Goal: Information Seeking & Learning: Learn about a topic

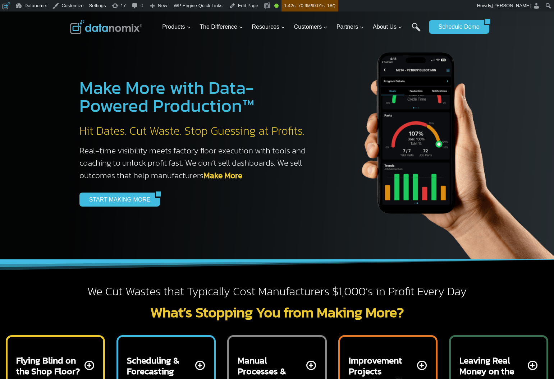
click at [0, 0] on link "CMMC 2.0" at bounding box center [0, 0] width 0 height 0
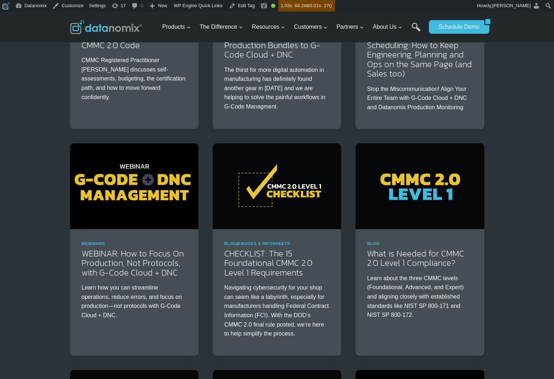
scroll to position [240, 0]
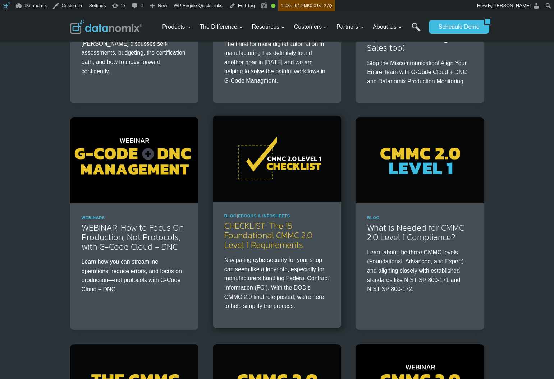
click at [270, 239] on link "CHECKLIST: The 15 Foundational CMMC 2.0 Level 1 Requirements" at bounding box center [268, 236] width 88 height 32
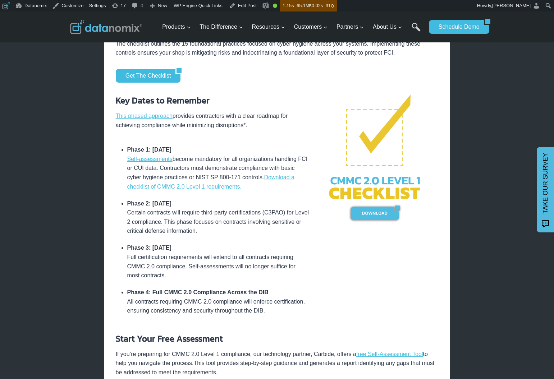
scroll to position [316, 0]
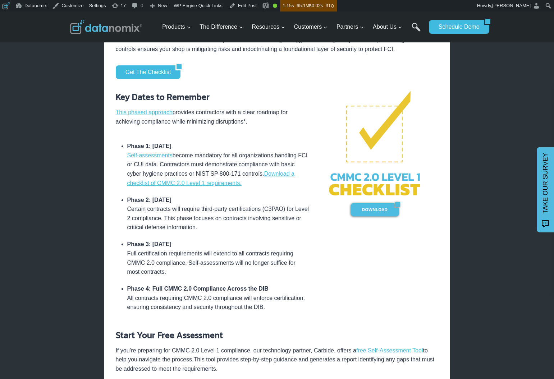
click at [279, 225] on li "Phase 2: December 2025 Certain contracts will require third-party certification…" at bounding box center [218, 214] width 182 height 45
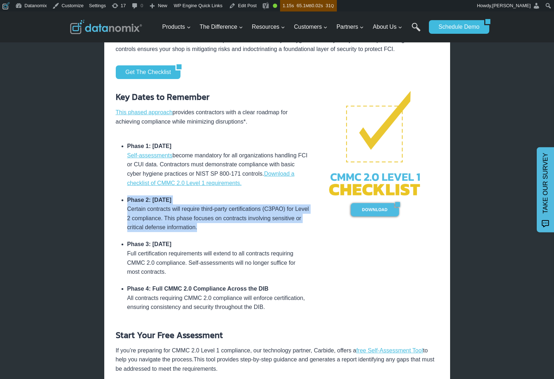
drag, startPoint x: 127, startPoint y: 199, endPoint x: 243, endPoint y: 232, distance: 120.5
click at [243, 232] on li "Phase 2: December 2025 Certain contracts will require third-party certification…" at bounding box center [218, 214] width 182 height 45
copy li "Phase 2: December 2025 Certain contracts will require third-party certification…"
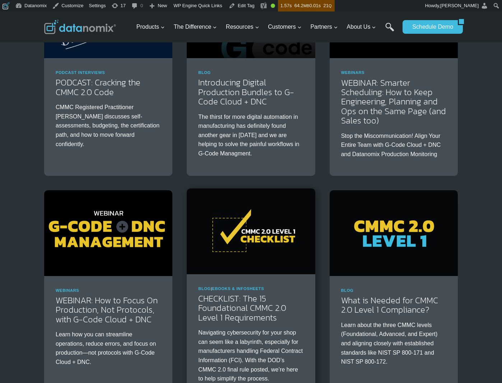
click at [265, 250] on img at bounding box center [251, 232] width 128 height 86
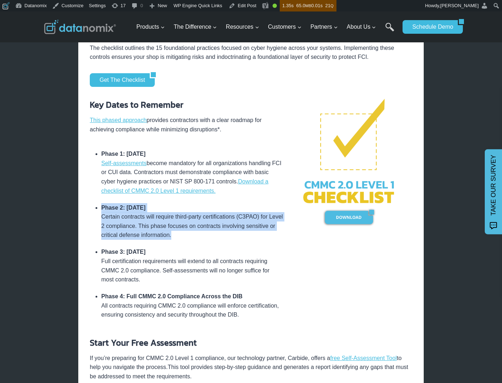
drag, startPoint x: 210, startPoint y: 238, endPoint x: 93, endPoint y: 210, distance: 120.5
click at [93, 210] on ul "Phase 1: December 16, 2024 Self-assessments become mandatory for all organizati…" at bounding box center [187, 235] width 194 height 178
click at [131, 120] on link "This phased approach" at bounding box center [118, 120] width 57 height 6
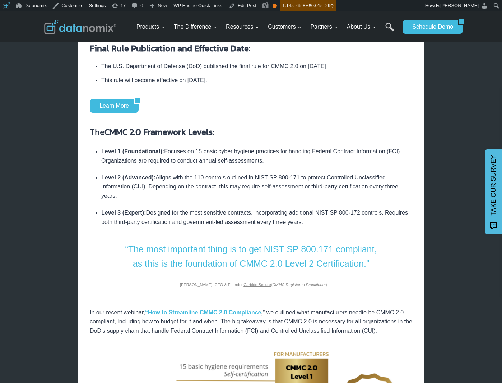
click at [182, 188] on li "Level 2 (Advanced): Aligns with the 110 controls outlined in NIST SP 800-171 to…" at bounding box center [256, 186] width 311 height 35
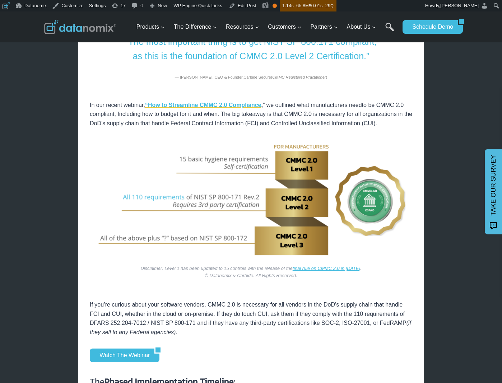
scroll to position [510, 0]
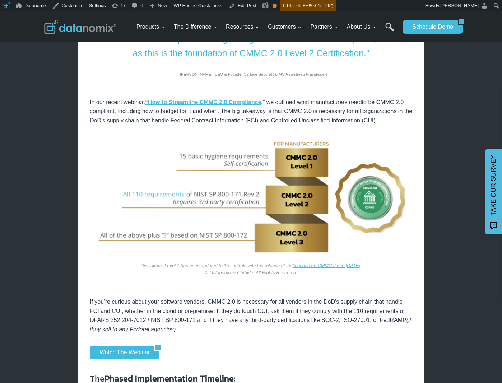
click at [157, 204] on img at bounding box center [251, 198] width 323 height 123
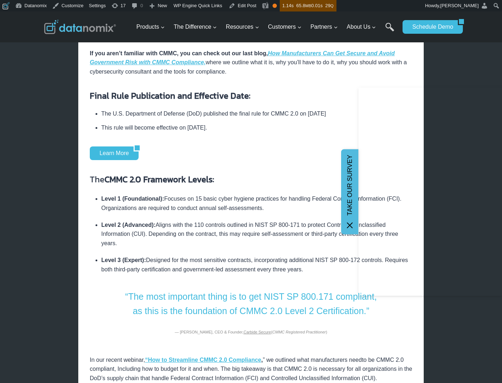
scroll to position [259, 0]
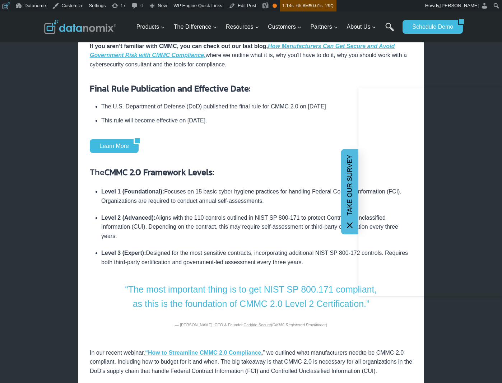
click at [350, 228] on icon at bounding box center [350, 225] width 9 height 9
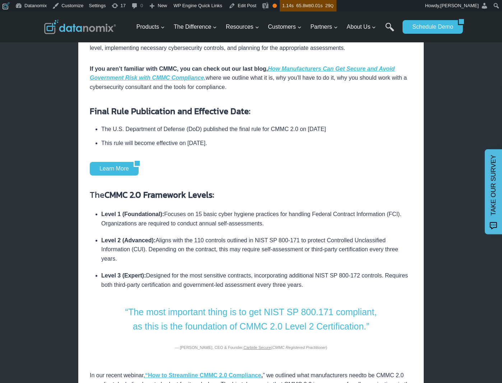
scroll to position [261, 0]
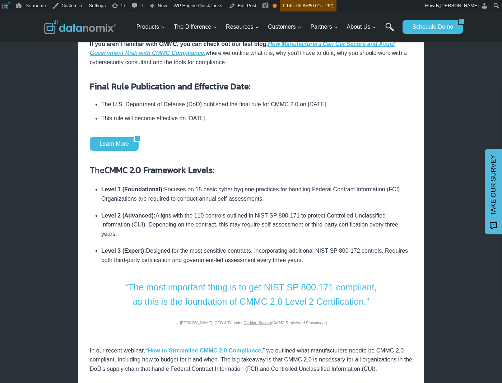
click at [205, 225] on li "Level 2 (Advanced): Aligns with the 110 controls outlined in NIST SP 800-171 to…" at bounding box center [256, 224] width 311 height 35
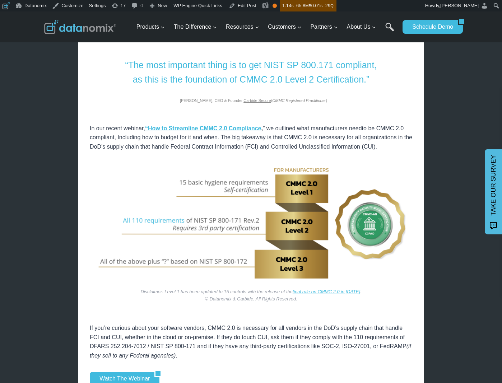
scroll to position [488, 0]
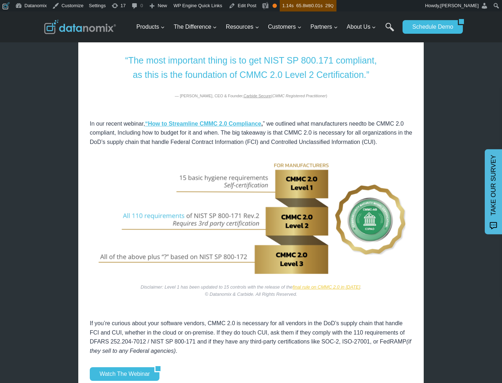
click at [360, 290] on link "final rule on CMMC 2.0 in [DATE]" at bounding box center [327, 287] width 68 height 5
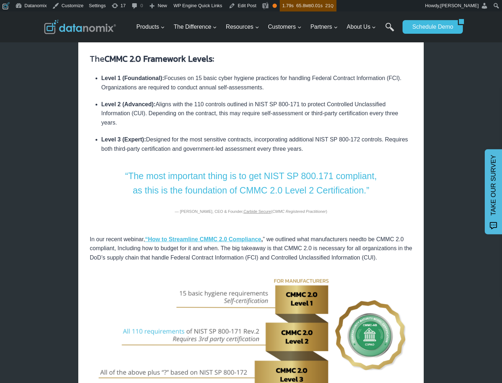
scroll to position [334, 0]
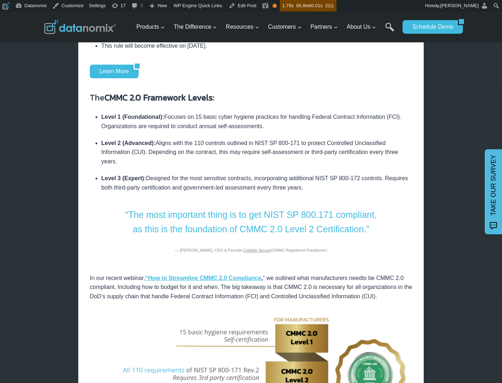
drag, startPoint x: 100, startPoint y: 142, endPoint x: 159, endPoint y: 161, distance: 61.7
click at [159, 161] on ul "Level 1 (Foundational): Focuses on 15 basic cyber hygiene practices for handlin…" at bounding box center [251, 152] width 323 height 87
click at [123, 73] on link "Learn More" at bounding box center [112, 72] width 44 height 14
click at [337, 171] on li "Level 3 (Expert): Designed for the most sensitive contracts, incorporating addi…" at bounding box center [256, 183] width 311 height 26
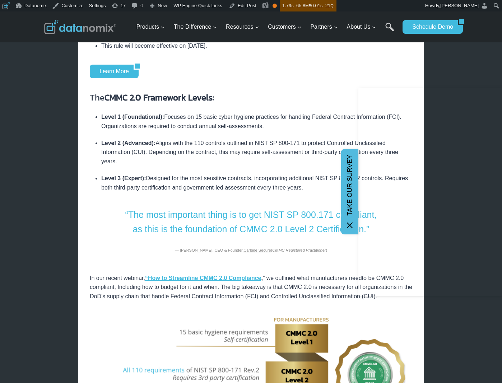
drag, startPoint x: 146, startPoint y: 162, endPoint x: 98, endPoint y: 142, distance: 51.7
click at [98, 142] on ul "Level 1 (Foundational): Focuses on 15 basic cyber hygiene practices for handlin…" at bounding box center [251, 152] width 323 height 87
copy li "Level 2 (Advanced): Aligns with the 110 controls outlined in NIST SP 800-171 to…"
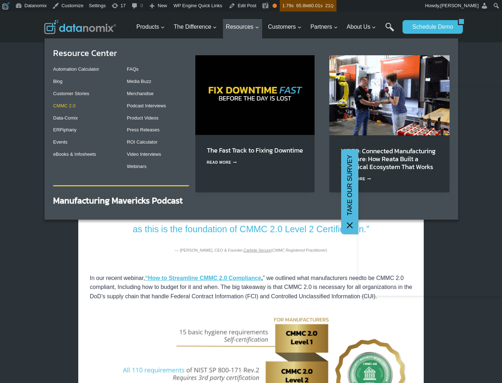
click at [61, 104] on link "CMMC 2.0" at bounding box center [64, 105] width 22 height 5
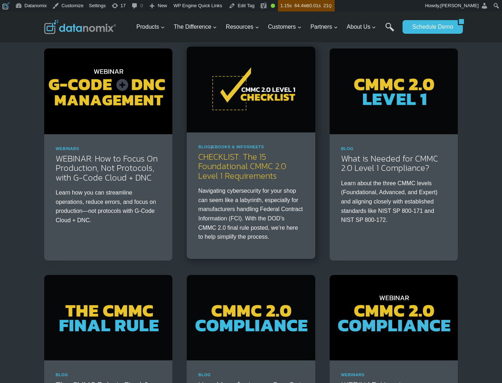
click at [250, 169] on link "CHECKLIST: The 15 Foundational CMMC 2.0 Level 1 Requirements" at bounding box center [242, 167] width 88 height 32
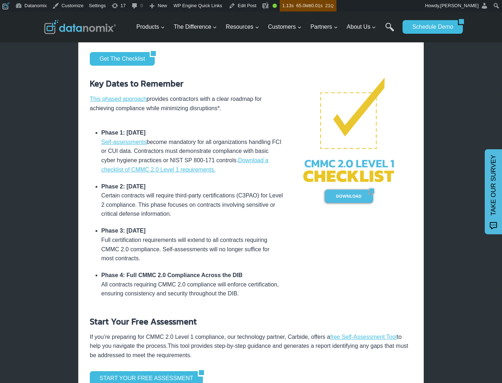
scroll to position [330, 0]
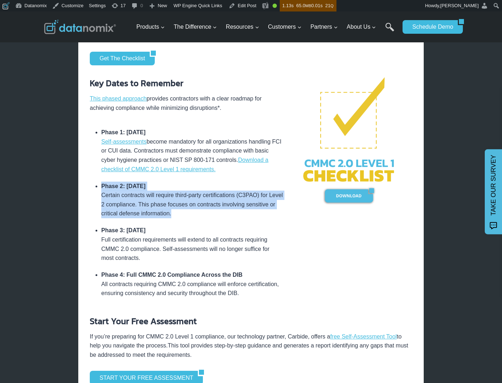
drag, startPoint x: 100, startPoint y: 187, endPoint x: 213, endPoint y: 217, distance: 117.2
click at [213, 217] on ul "Phase 1: December 16, 2024 Self-assessments become mandatory for all organizati…" at bounding box center [187, 213] width 194 height 178
copy li "Phase 2: December 2025 Certain contracts will require third-party certification…"
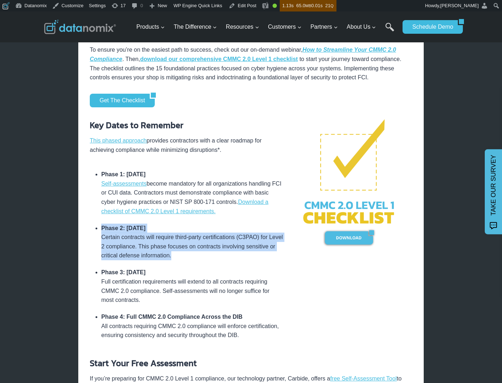
scroll to position [303, 0]
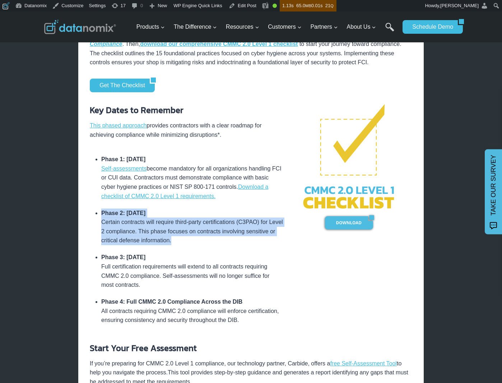
click at [223, 232] on li "Phase 2: December 2025 Certain contracts will require third-party certification…" at bounding box center [192, 227] width 182 height 45
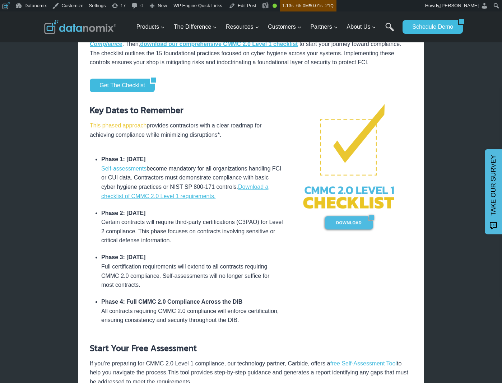
click at [133, 126] on link "This phased approach" at bounding box center [118, 126] width 57 height 6
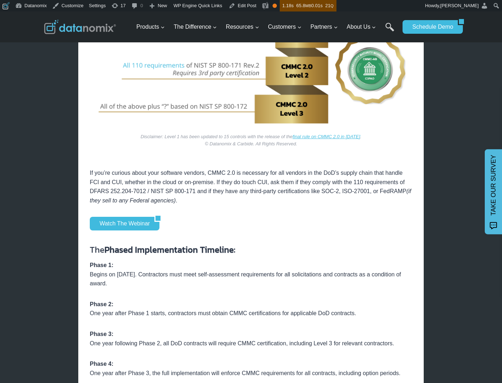
scroll to position [650, 0]
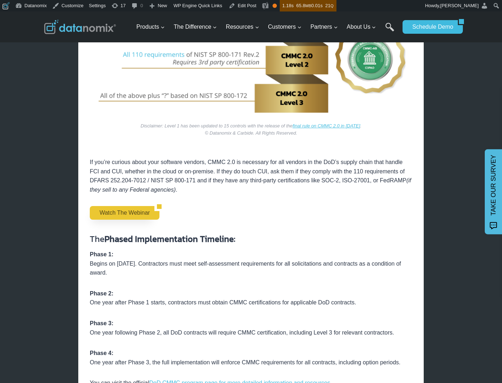
click at [132, 217] on link "Watch the Webinar" at bounding box center [122, 213] width 65 height 14
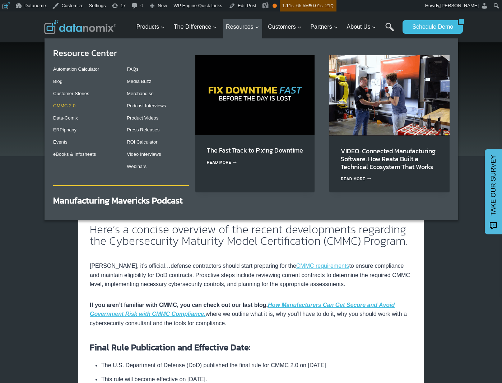
click at [58, 103] on link "CMMC 2.0" at bounding box center [64, 105] width 22 height 5
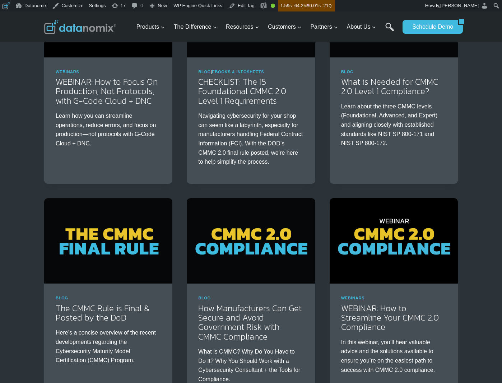
scroll to position [393, 0]
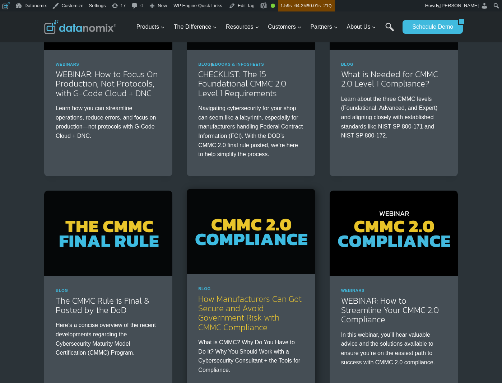
click at [234, 310] on link "How Manufacturers Can Get Secure and Avoid Government Risk with CMMC Compliance" at bounding box center [249, 313] width 103 height 41
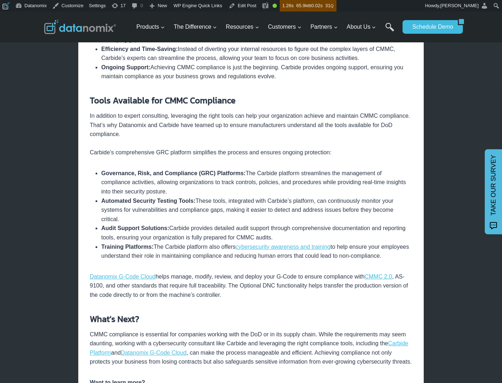
scroll to position [812, 0]
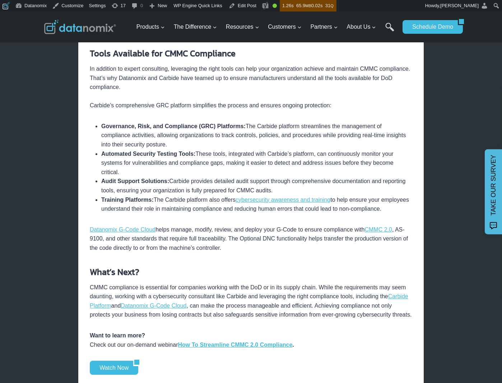
click at [342, 248] on p "Datanomix G-Code Cloud helps manage, modify, review, and deploy your G-Code to …" at bounding box center [251, 239] width 323 height 28
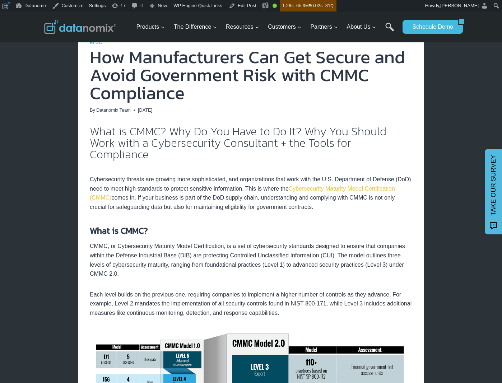
scroll to position [49, 0]
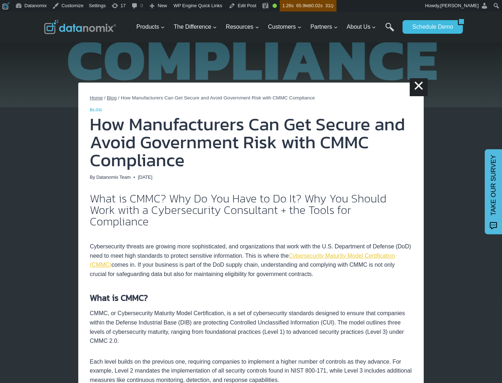
click at [130, 255] on link "Cybersecurity Maturity Model Certification (CMMC)" at bounding box center [242, 260] width 305 height 15
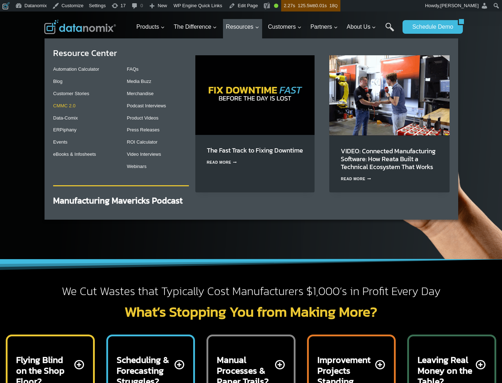
click at [68, 105] on link "CMMC 2.0" at bounding box center [64, 105] width 22 height 5
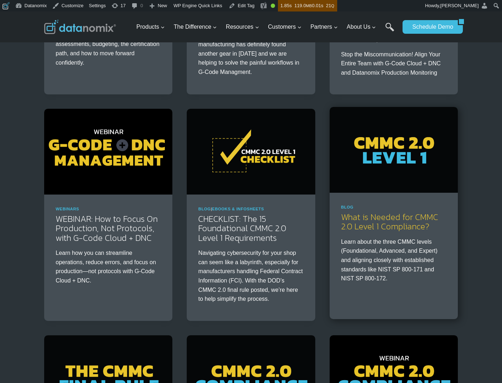
scroll to position [255, 0]
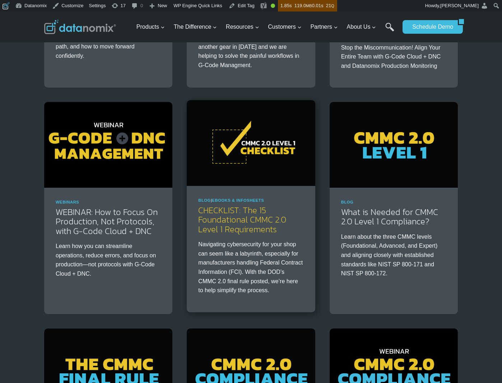
click at [264, 219] on link "CHECKLIST: The 15 Foundational CMMC 2.0 Level 1 Requirements" at bounding box center [242, 220] width 88 height 32
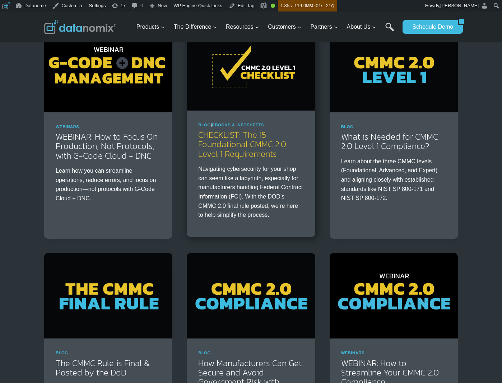
scroll to position [342, 0]
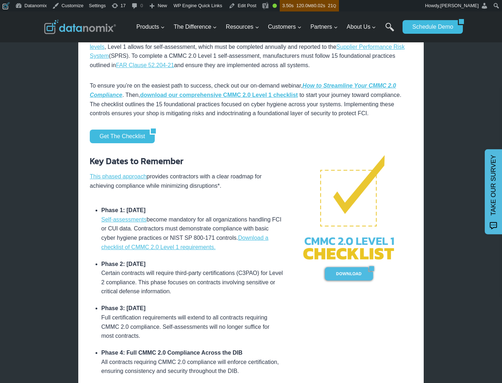
scroll to position [262, 0]
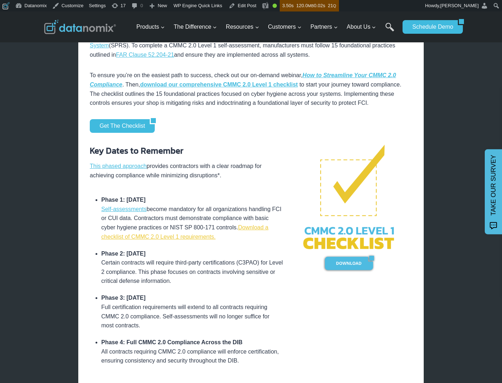
click at [262, 227] on link "Download a checklist of CMMC 2.0 Level 1 requirements." at bounding box center [184, 232] width 167 height 15
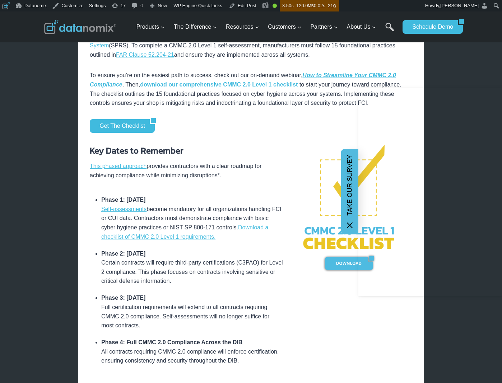
click at [349, 225] on icon at bounding box center [350, 225] width 6 height 6
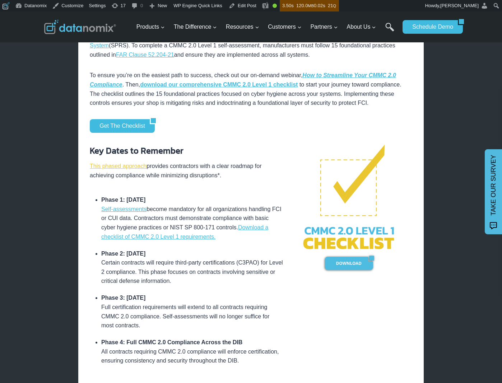
click at [106, 166] on link "This phased approach" at bounding box center [118, 166] width 57 height 6
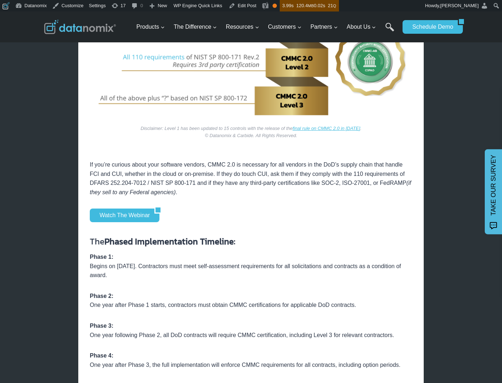
scroll to position [733, 0]
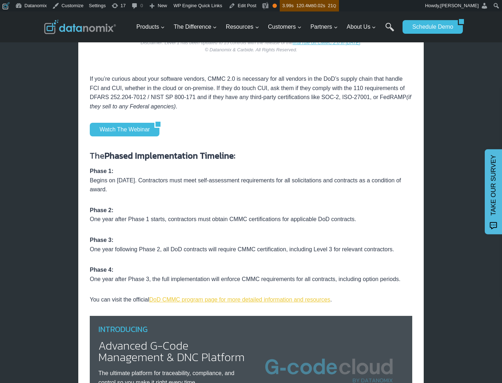
click at [194, 303] on link "DoD CMMC program page for more detailed information and resources" at bounding box center [239, 300] width 181 height 6
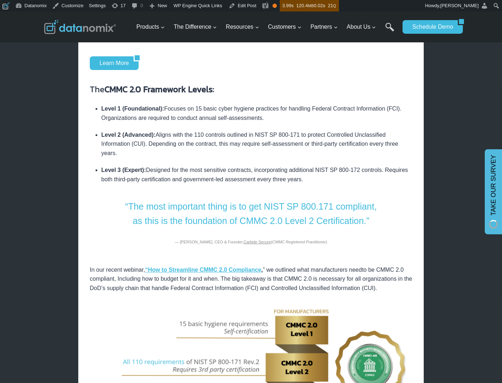
scroll to position [342, 0]
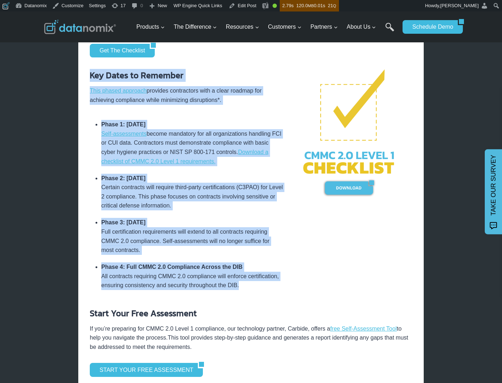
click at [279, 291] on div "Key Dates to Remember This phased approach provides contractors with a clear ro…" at bounding box center [187, 181] width 194 height 225
click at [258, 5] on link "Edit Post" at bounding box center [242, 5] width 33 height 11
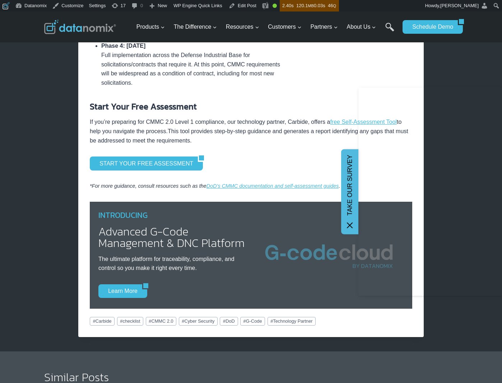
scroll to position [619, 0]
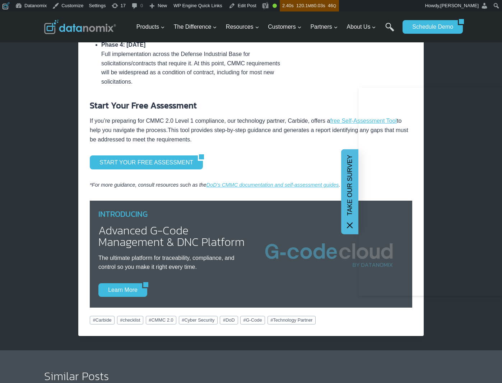
click at [348, 226] on icon at bounding box center [350, 225] width 9 height 9
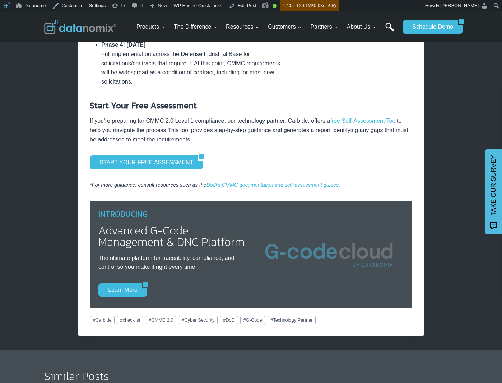
click at [387, 27] on link "Search" at bounding box center [390, 31] width 9 height 16
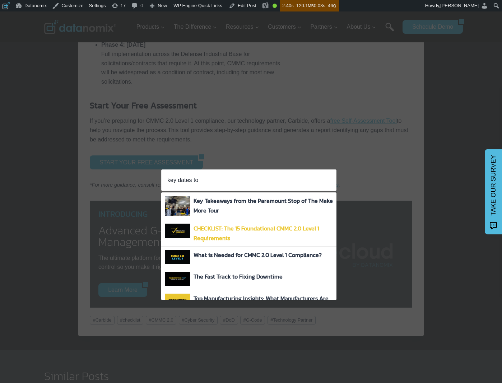
type input "key dates to"
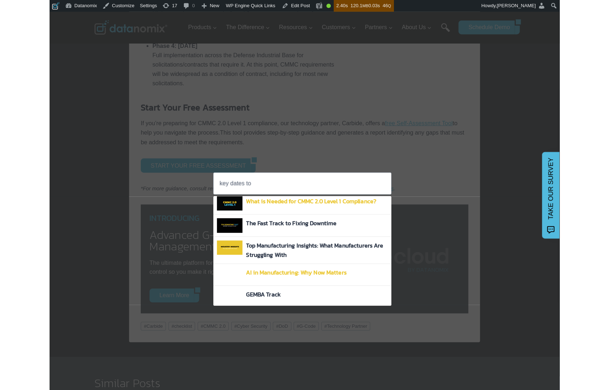
scroll to position [63, 0]
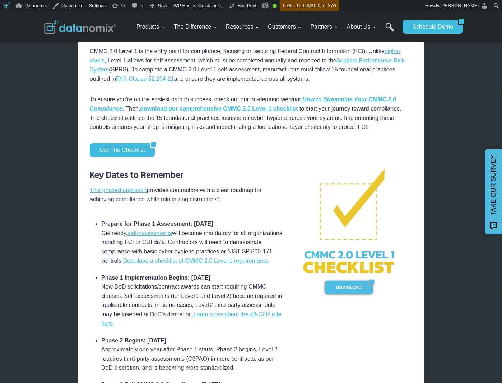
scroll to position [243, 0]
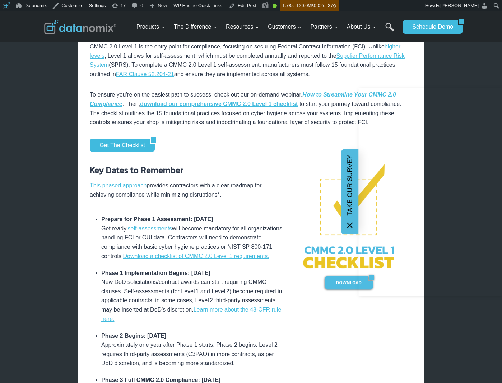
click at [350, 225] on icon at bounding box center [350, 225] width 9 height 9
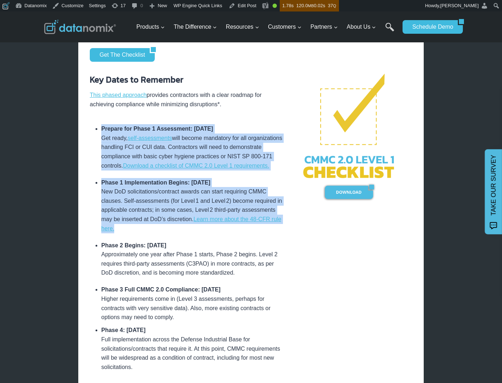
scroll to position [425, 0]
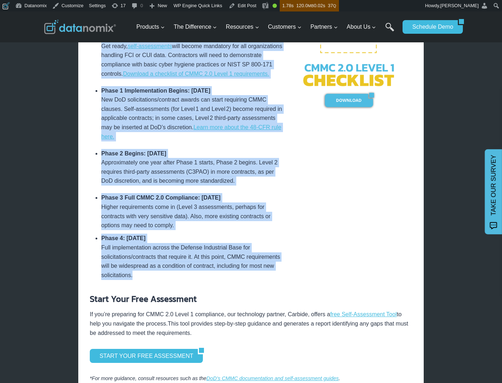
drag, startPoint x: 101, startPoint y: 218, endPoint x: 206, endPoint y: 285, distance: 124.2
click at [206, 280] on ul "Prepare for Phase 1 Assessment: January 2025 Get ready, self-assessments will b…" at bounding box center [187, 154] width 194 height 252
copy ul "Prepare for Phase 1 Assessment: January 2025 Get ready, self-assessments will b…"
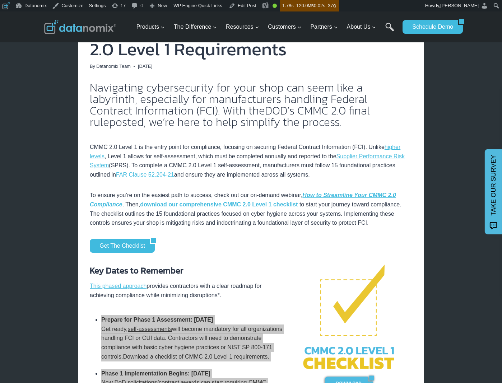
scroll to position [42, 0]
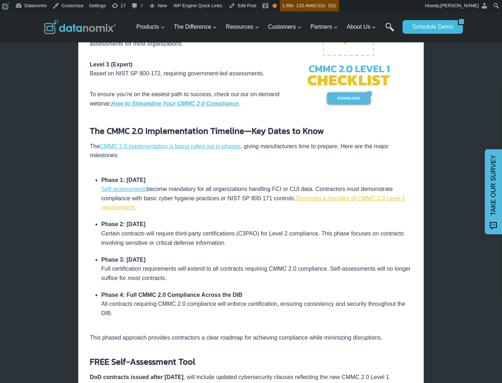
scroll to position [351, 0]
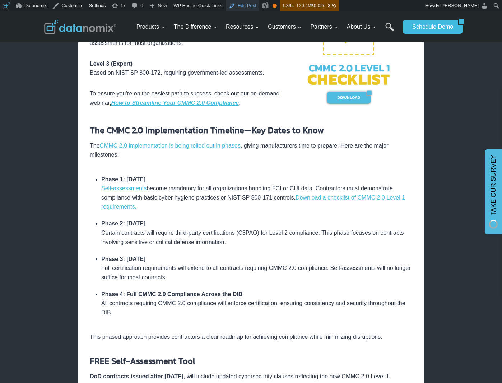
click at [249, 6] on link "Edit Post" at bounding box center [242, 5] width 33 height 11
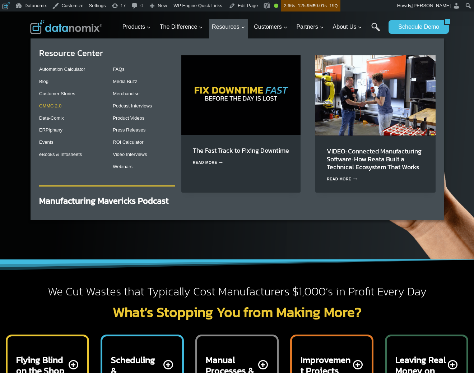
click at [53, 106] on link "CMMC 2.0" at bounding box center [50, 105] width 22 height 5
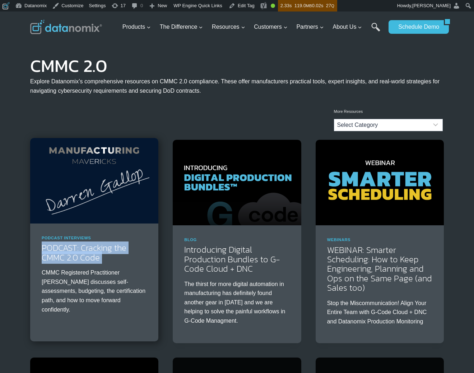
drag, startPoint x: 34, startPoint y: 249, endPoint x: 126, endPoint y: 266, distance: 92.8
click at [126, 266] on div "Podcast Interviews PODCAST: Cracking the CMMC 2.0 Code CMMC Registered Practiti…" at bounding box center [94, 278] width 128 height 108
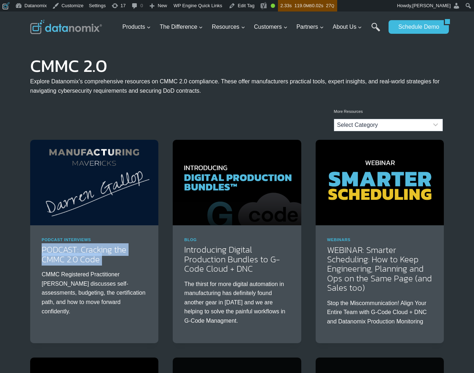
copy div "PODCAST: Cracking the CMMC 2.0 Code"
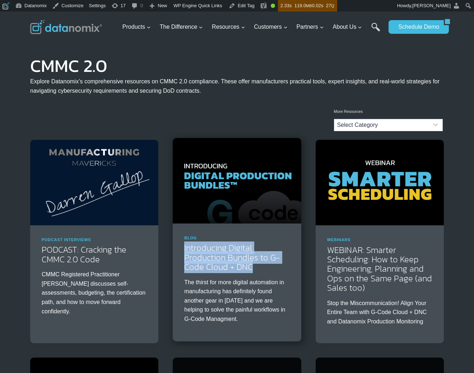
drag, startPoint x: 172, startPoint y: 247, endPoint x: 268, endPoint y: 268, distance: 97.6
click at [268, 268] on div "Blog Introducing Digital Production Bundles to G-Code Cloud + DNC The thirst fo…" at bounding box center [237, 283] width 128 height 118
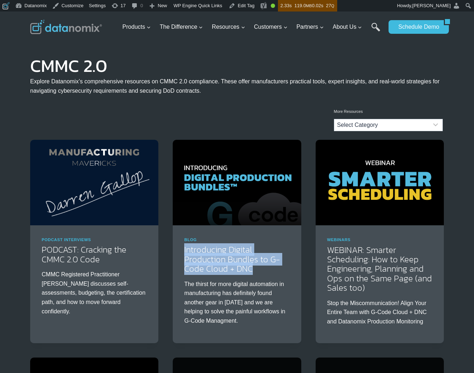
copy link "Introducing Digital Production Bundles to G-Code Cloud + DNC"
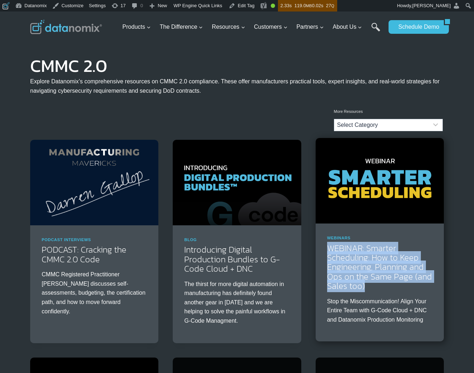
drag, startPoint x: 315, startPoint y: 245, endPoint x: 376, endPoint y: 285, distance: 72.7
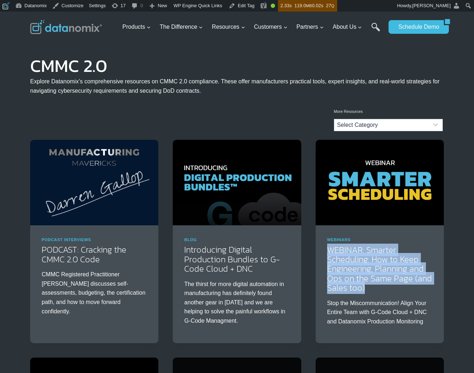
copy link "WEBINAR: Smarter Scheduling: How to Keep Engineering, Planning and Ops on the S…"
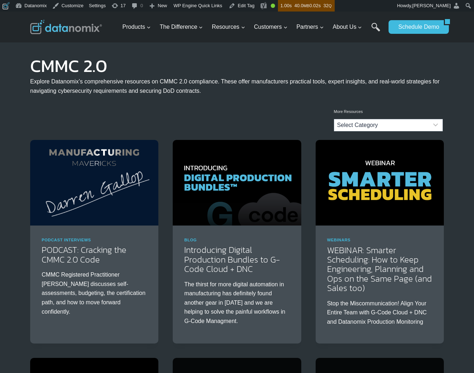
scroll to position [214, 0]
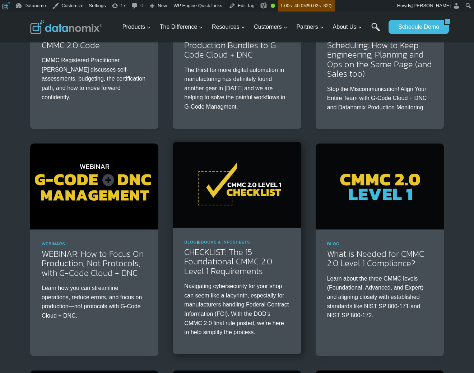
click at [249, 197] on img at bounding box center [237, 185] width 128 height 86
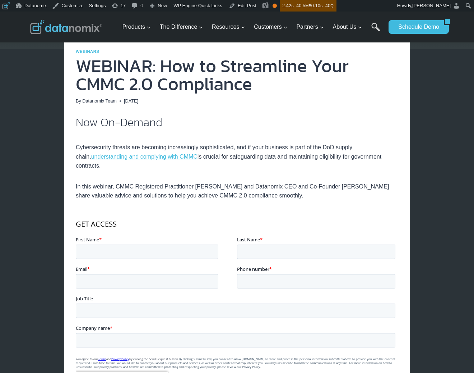
scroll to position [106, 0]
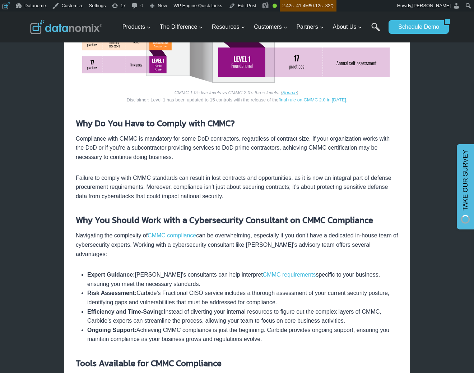
scroll to position [586, 0]
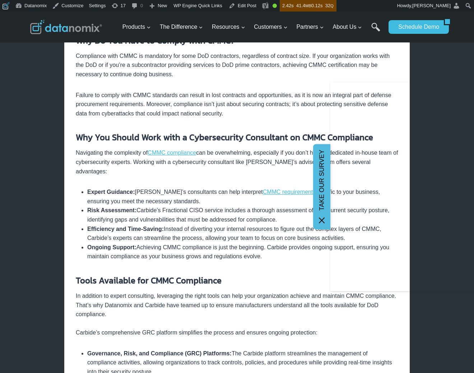
click at [61, 107] on div "× Home / Blog / How Manufacturers Can Get Secure and Avoid Government Risk with…" at bounding box center [237, 214] width 414 height 1577
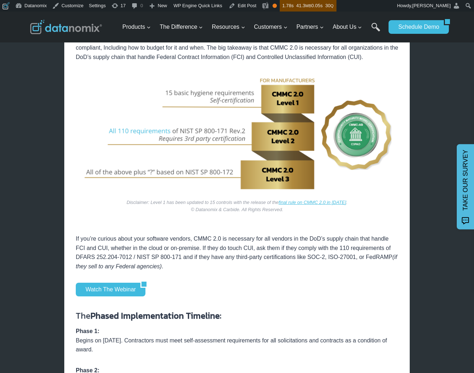
scroll to position [575, 0]
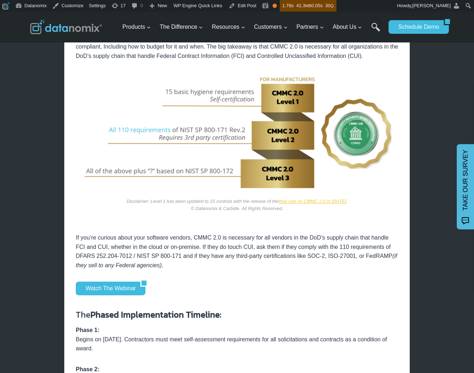
click at [301, 204] on link "final rule on CMMC 2.0 in [DATE]" at bounding box center [313, 200] width 68 height 5
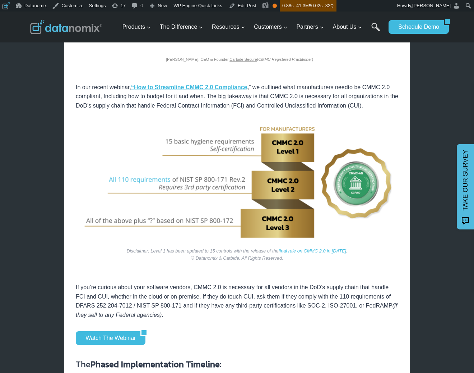
scroll to position [526, 0]
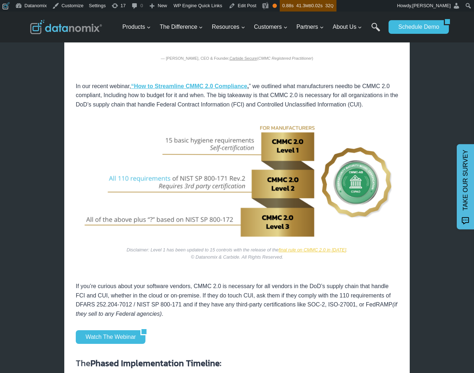
click at [312, 252] on link "final rule on CMMC 2.0 in [DATE]" at bounding box center [313, 249] width 68 height 5
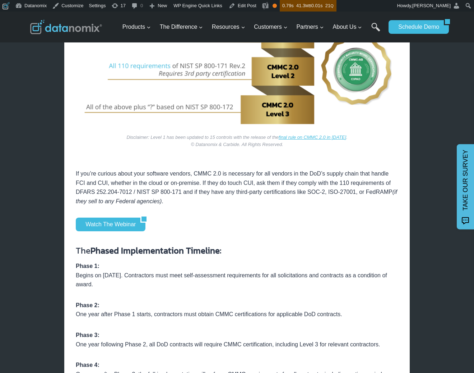
scroll to position [639, 0]
click at [252, 4] on link "Edit Post" at bounding box center [242, 5] width 33 height 11
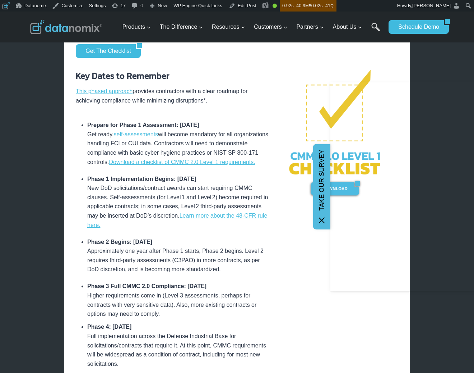
scroll to position [358, 0]
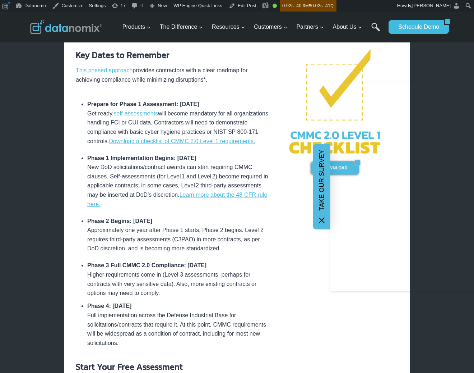
click at [322, 221] on icon at bounding box center [322, 220] width 6 height 6
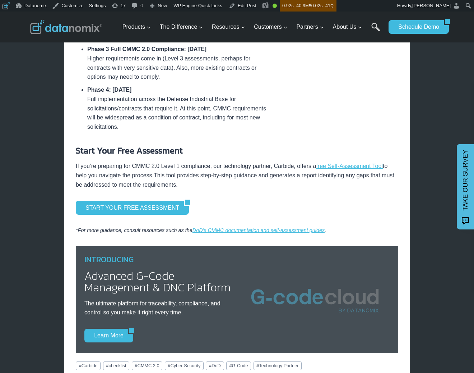
scroll to position [574, 0]
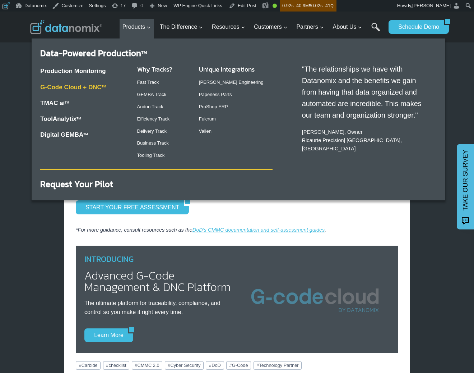
click at [86, 84] on link "G-Code Cloud + DNC TM" at bounding box center [73, 87] width 66 height 7
